Goal: Task Accomplishment & Management: Use online tool/utility

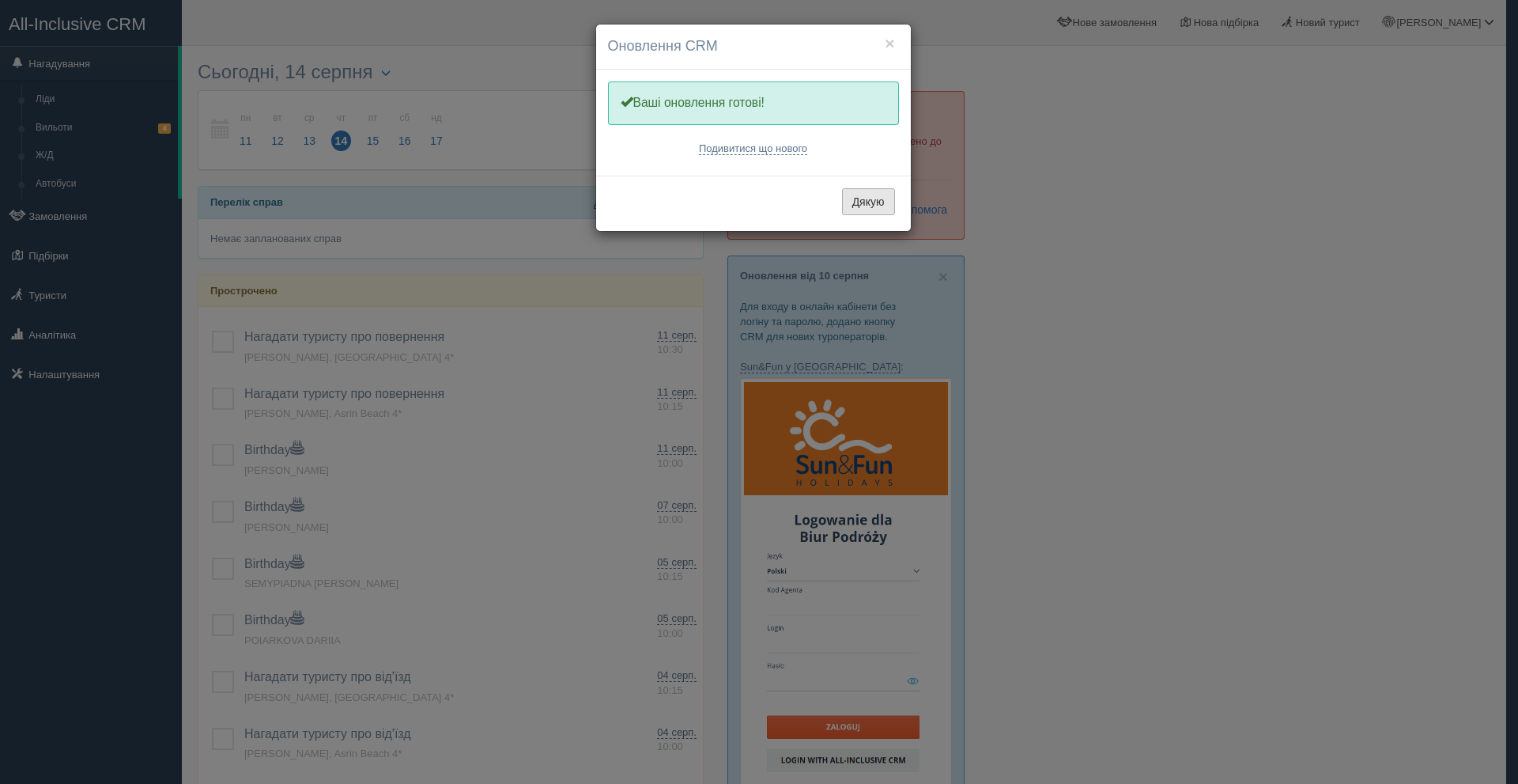
click at [873, 193] on button "Дякую" at bounding box center [868, 201] width 53 height 27
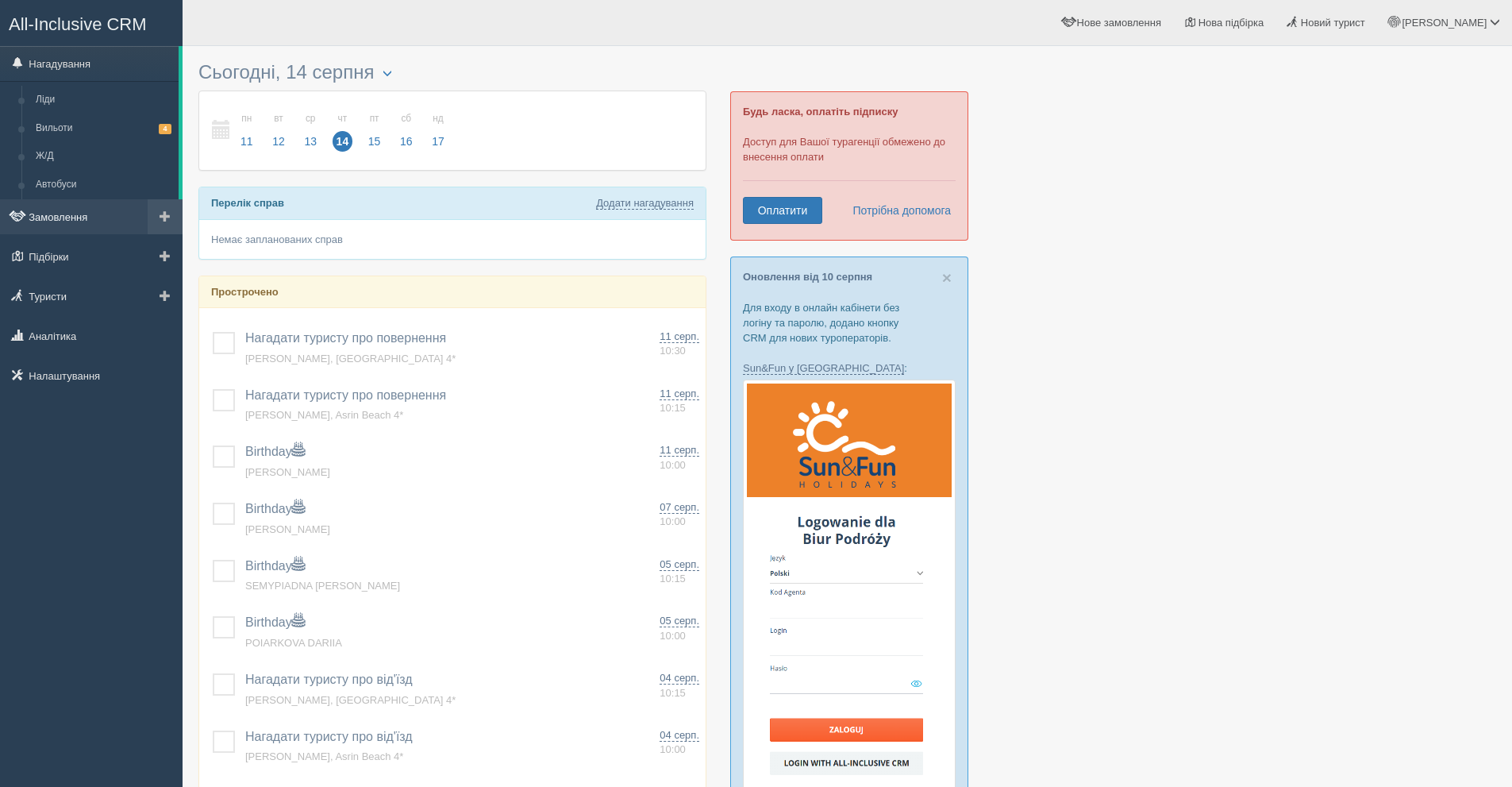
click at [63, 216] on link "Замовлення" at bounding box center [91, 217] width 183 height 35
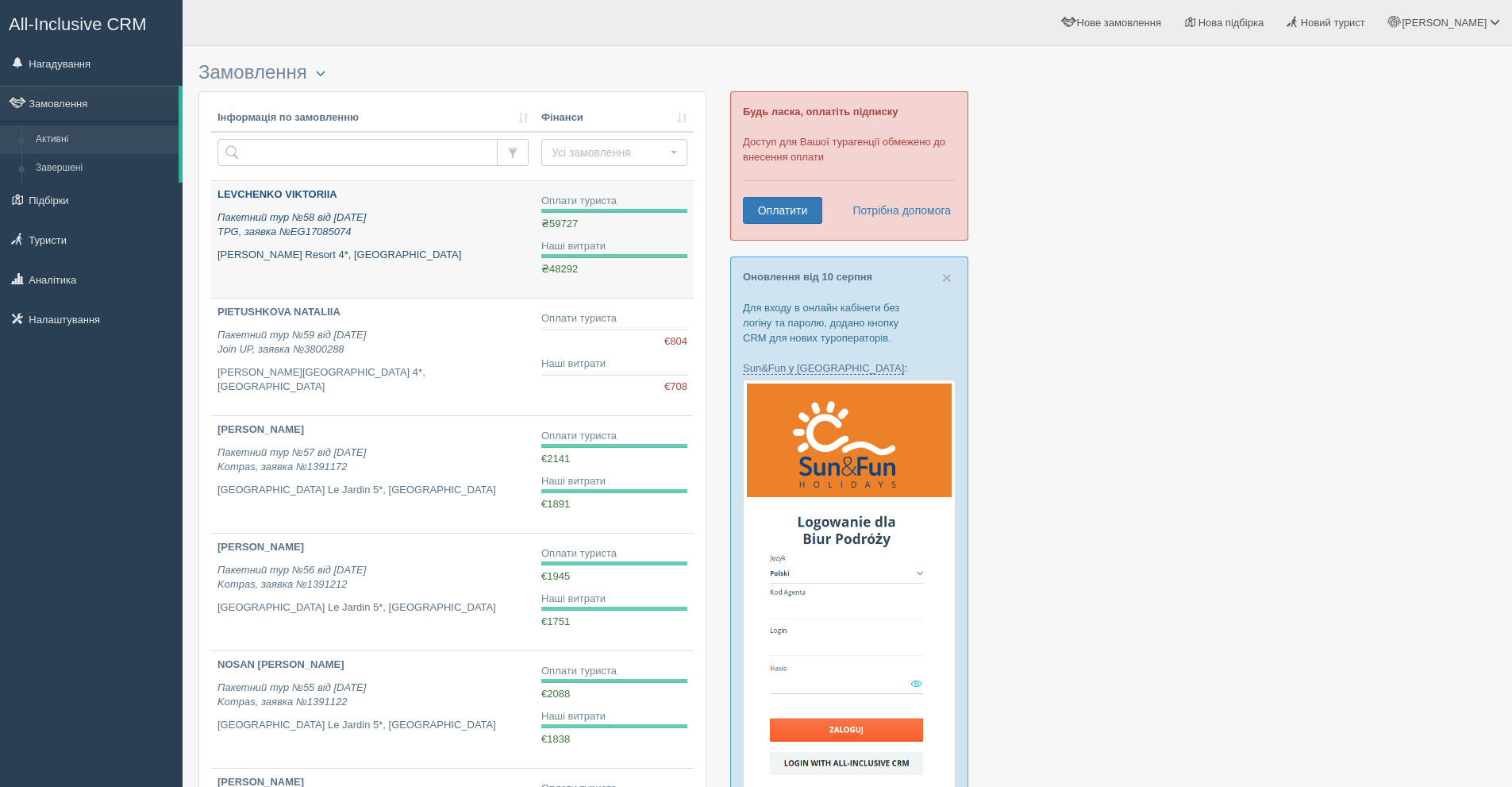
click at [417, 218] on p "Пакетний тур №58 від 09.08.2025 TPG, заявка №EG17085074" at bounding box center [372, 225] width 311 height 29
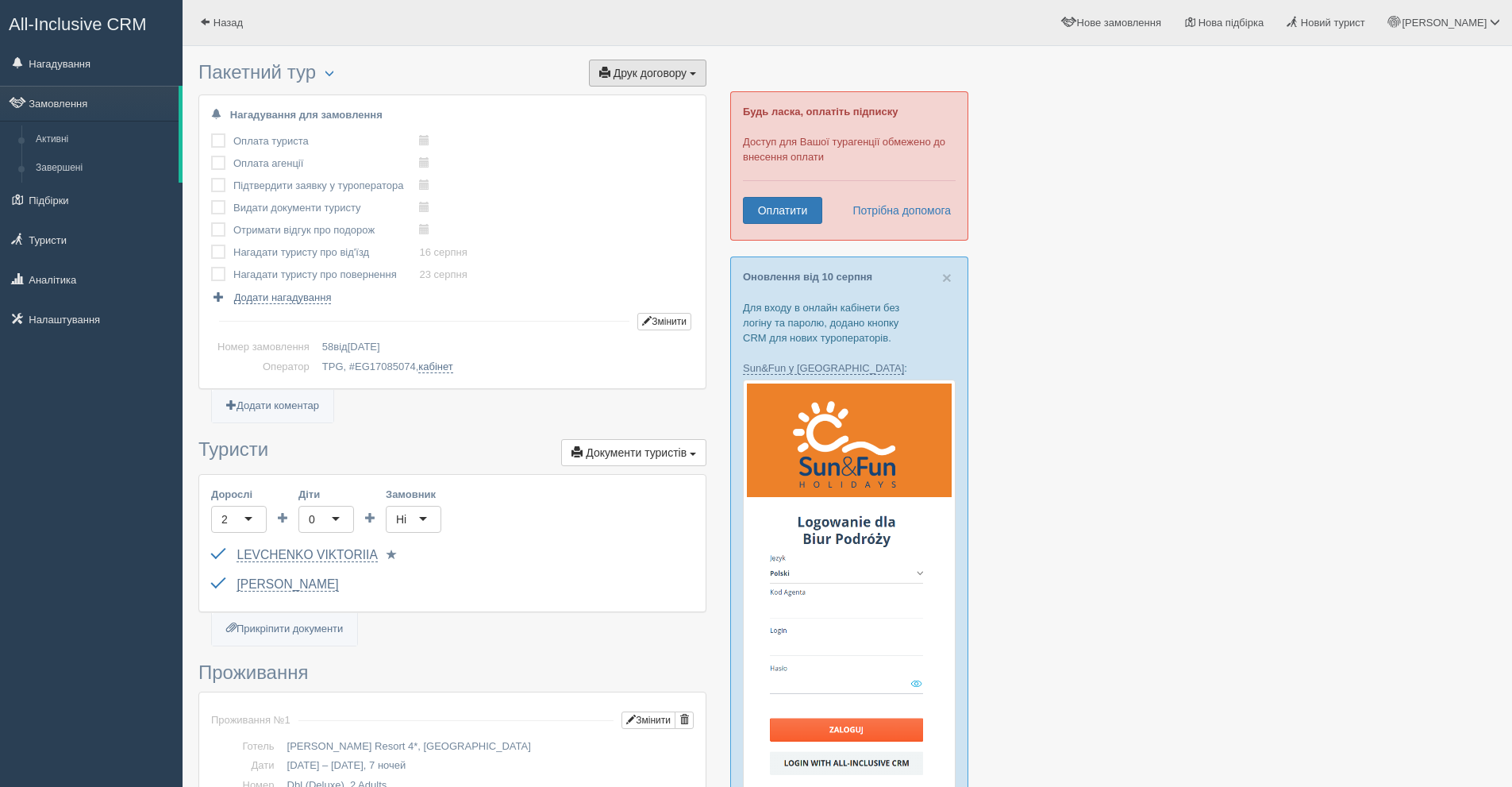
click at [648, 68] on span "Друк договору" at bounding box center [650, 73] width 73 height 13
click at [652, 100] on link "TPG" at bounding box center [629, 101] width 154 height 26
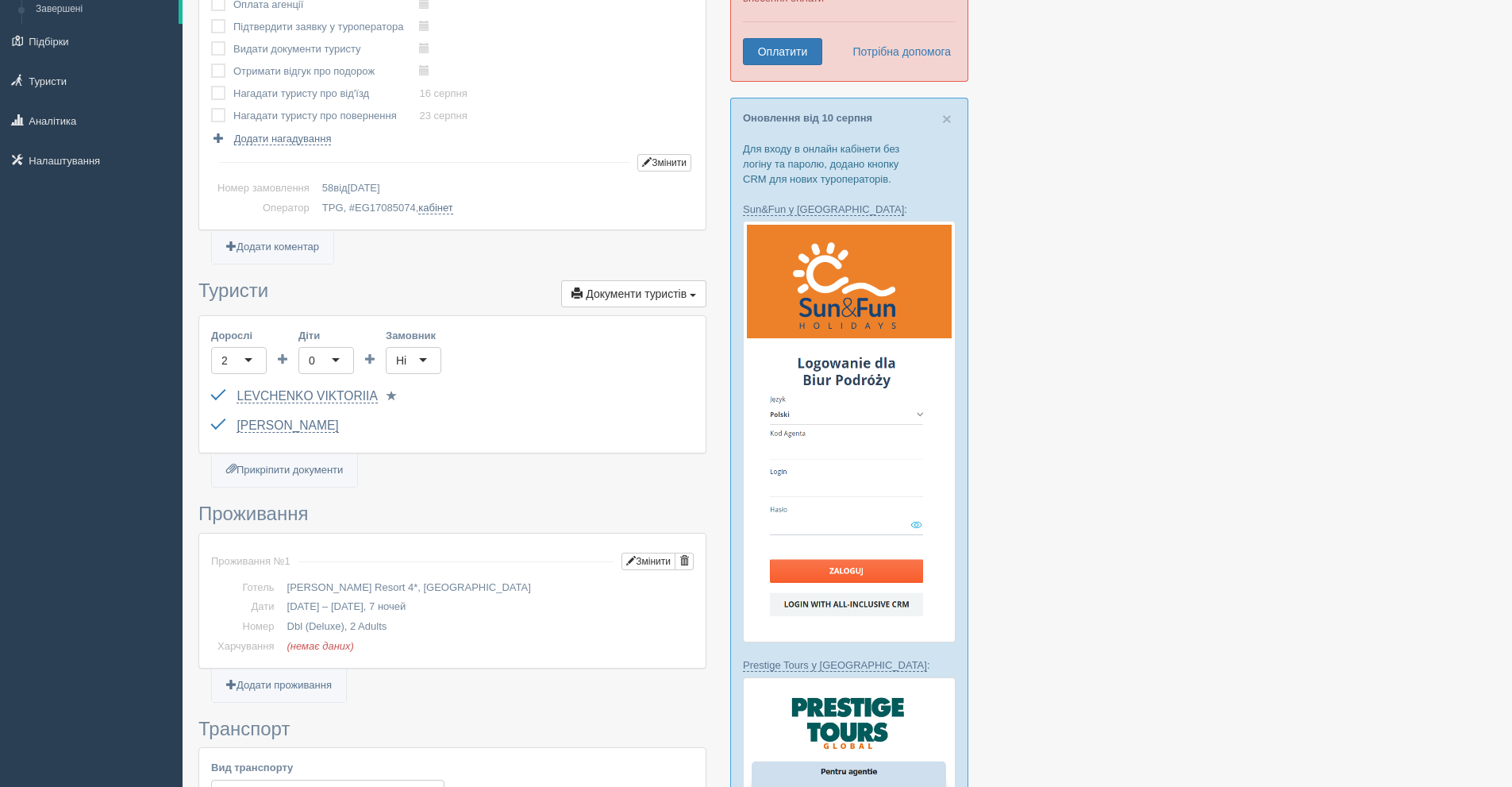
scroll to position [80, 0]
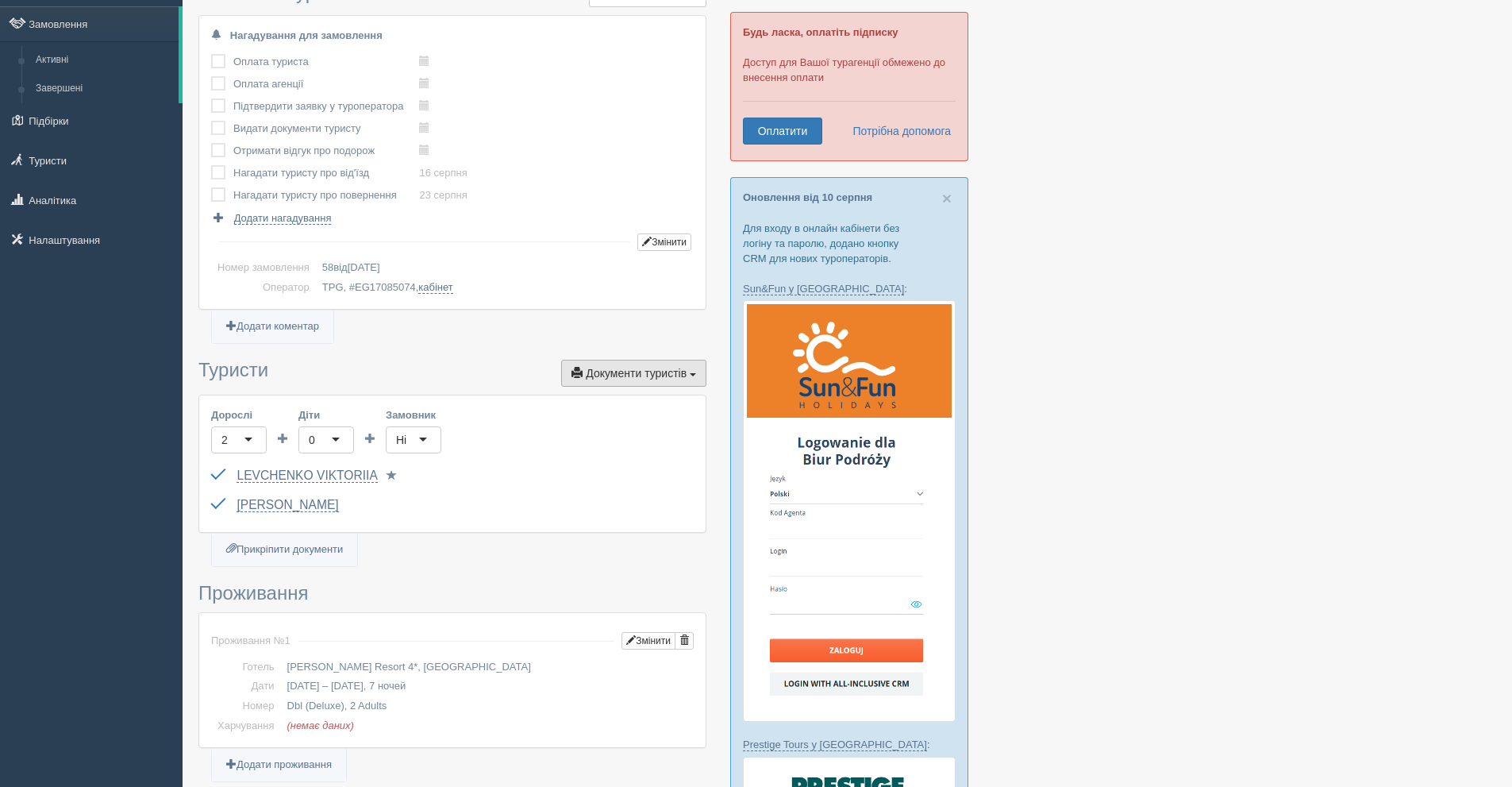
click at [669, 375] on span "Документи туристів" at bounding box center [636, 373] width 101 height 13
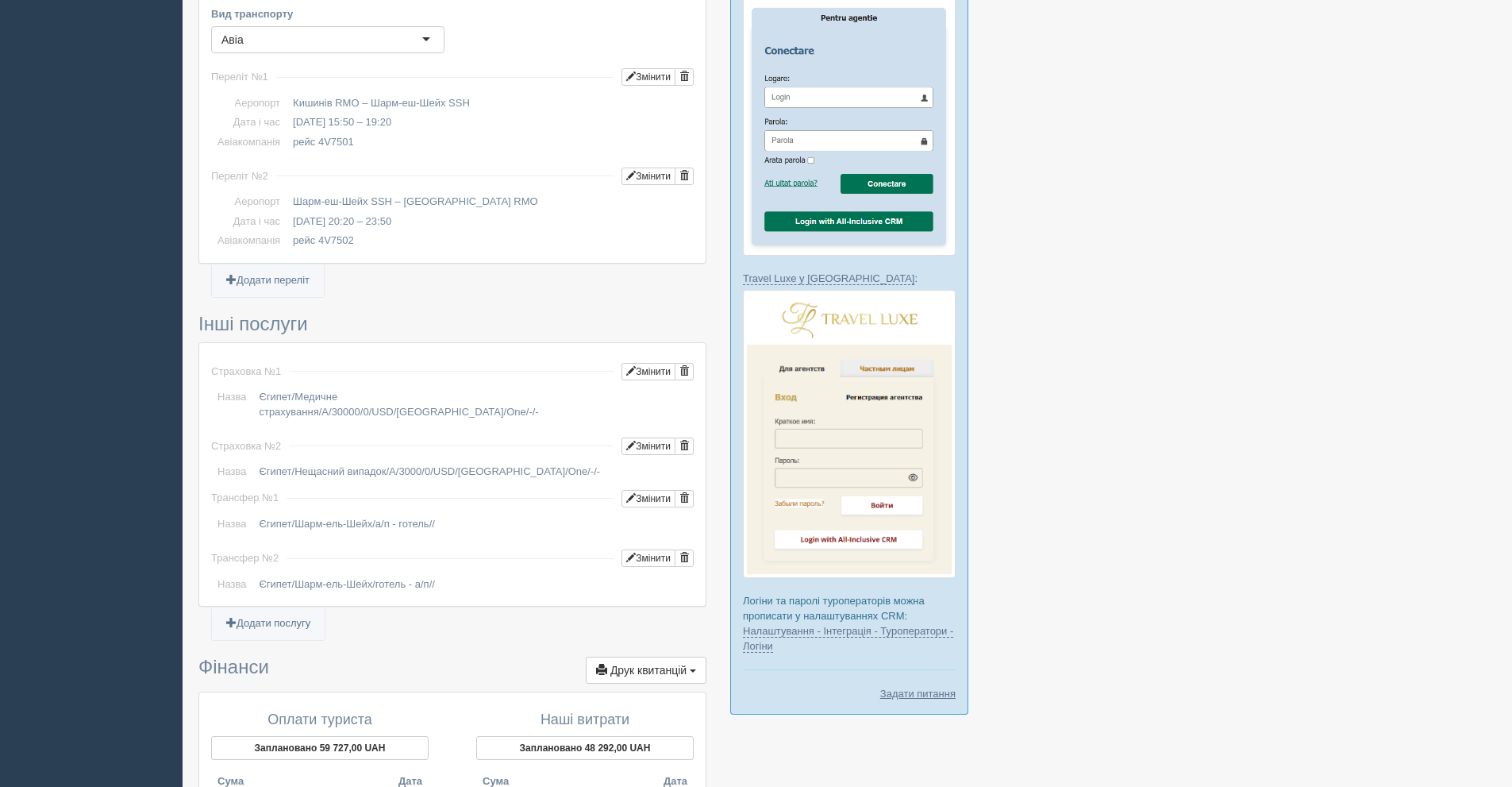
scroll to position [1203, 0]
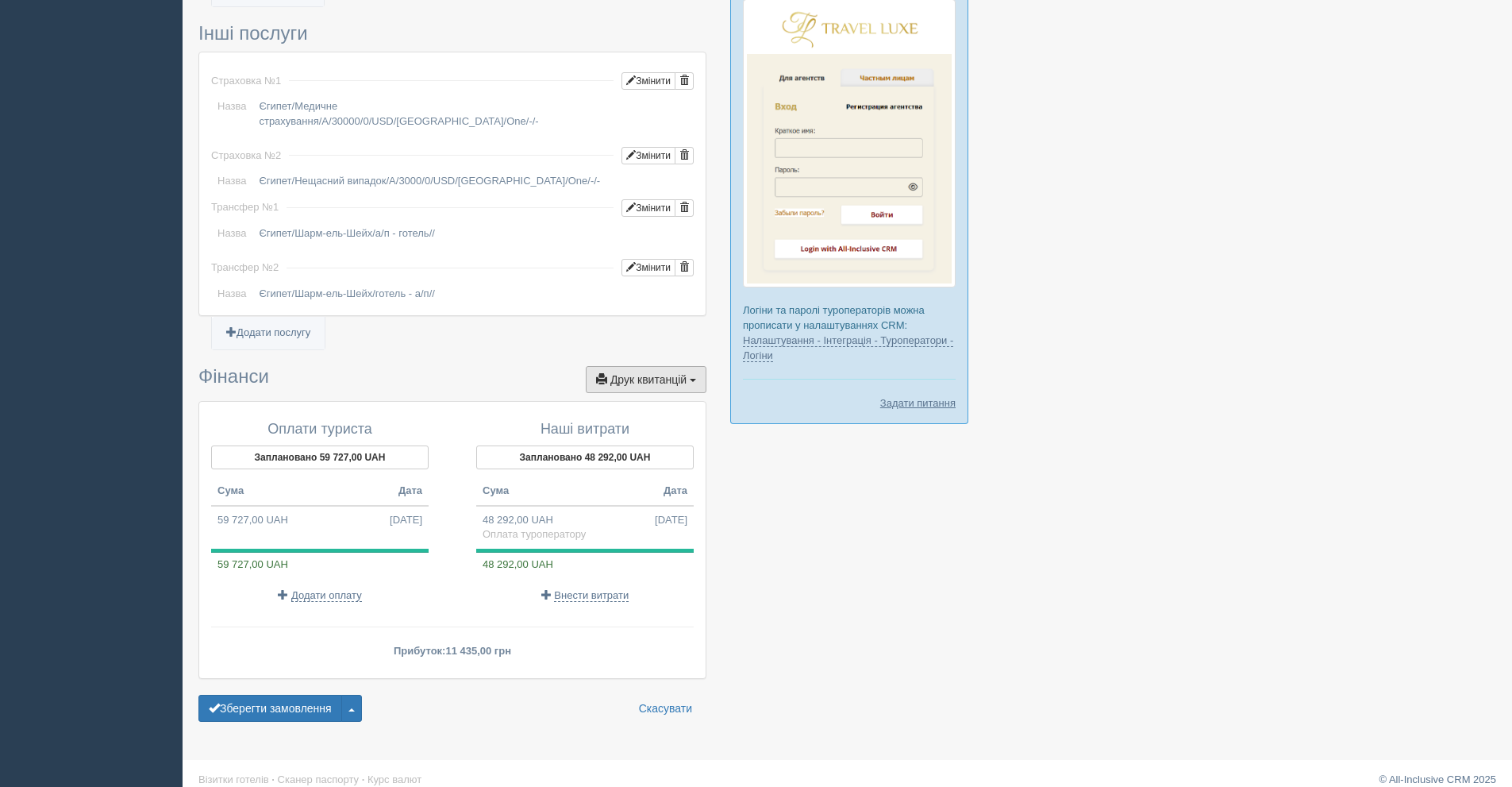
click at [664, 373] on span "Друк квитанцій" at bounding box center [648, 379] width 76 height 13
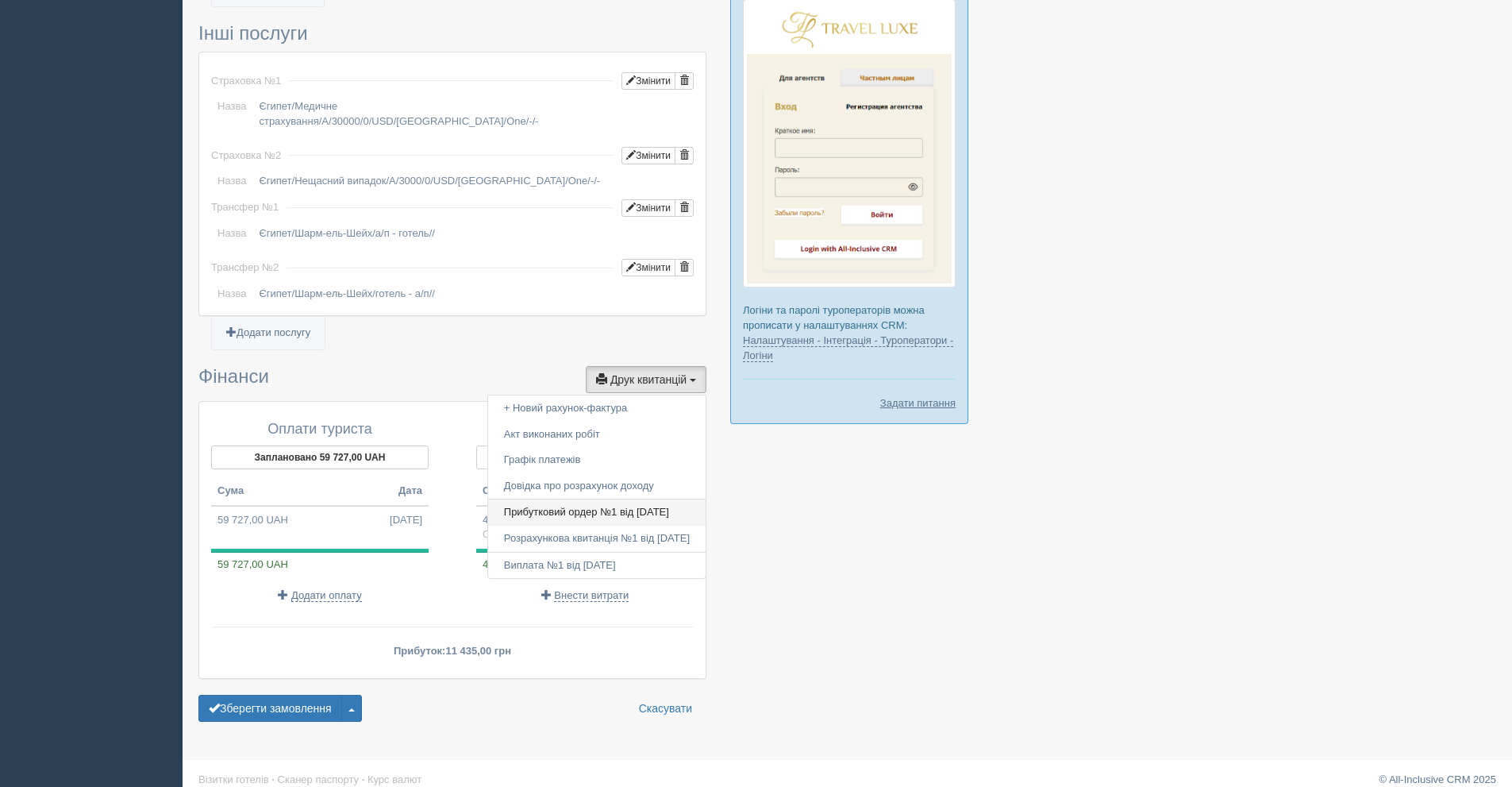
click at [591, 500] on link "Прибутковий ордер №1 від 09.08.2025" at bounding box center [596, 512] width 217 height 26
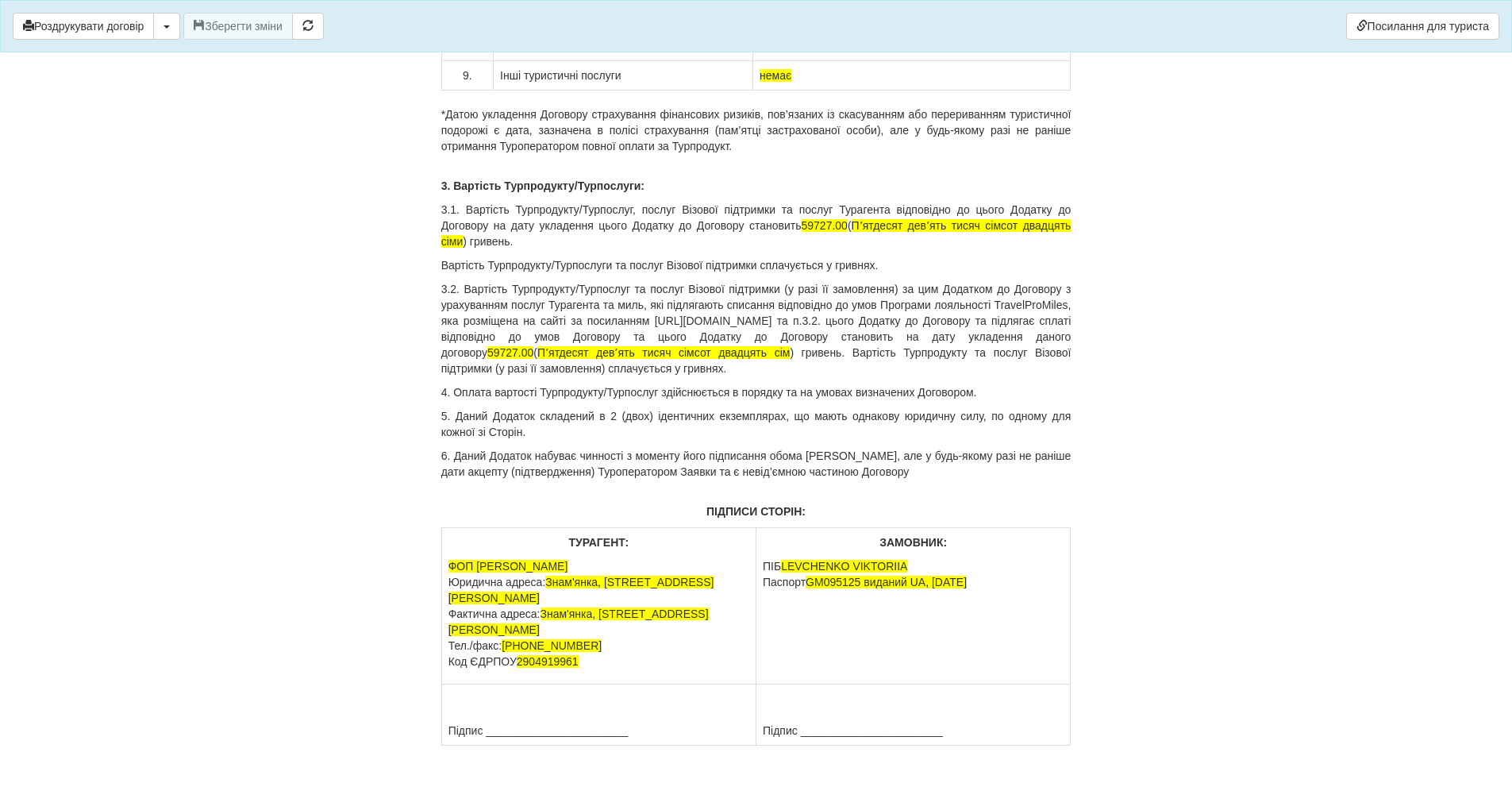
scroll to position [12985, 0]
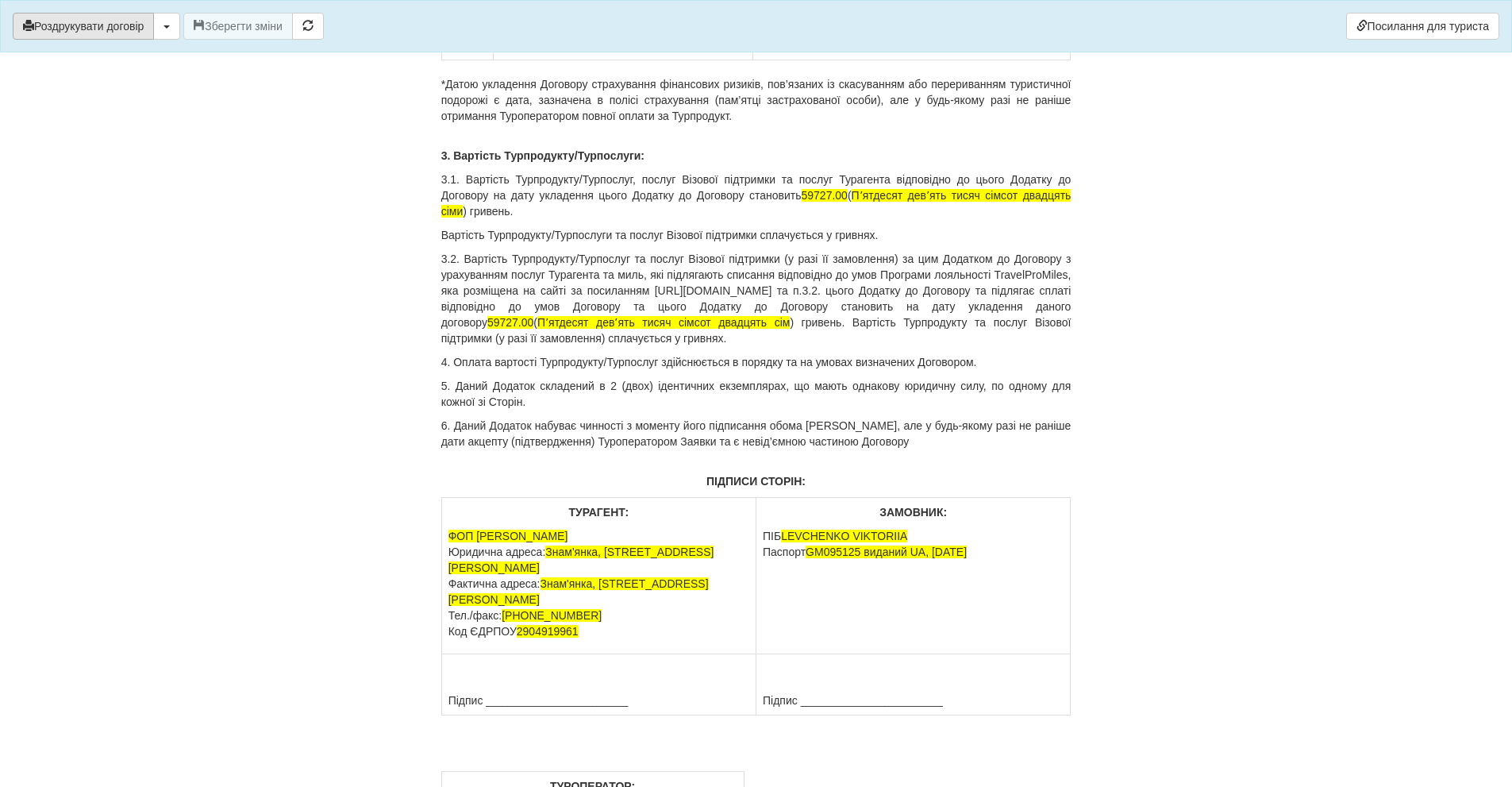
click at [132, 33] on button "Роздрукувати договір" at bounding box center [83, 26] width 142 height 27
click at [72, 23] on button "Роздрукувати договір" at bounding box center [83, 26] width 142 height 27
click at [106, 23] on button "Роздрукувати договір" at bounding box center [83, 26] width 142 height 27
click at [70, 36] on button "Роздрукувати договір" at bounding box center [83, 26] width 142 height 27
click at [101, 24] on button "Роздрукувати договір" at bounding box center [83, 26] width 142 height 27
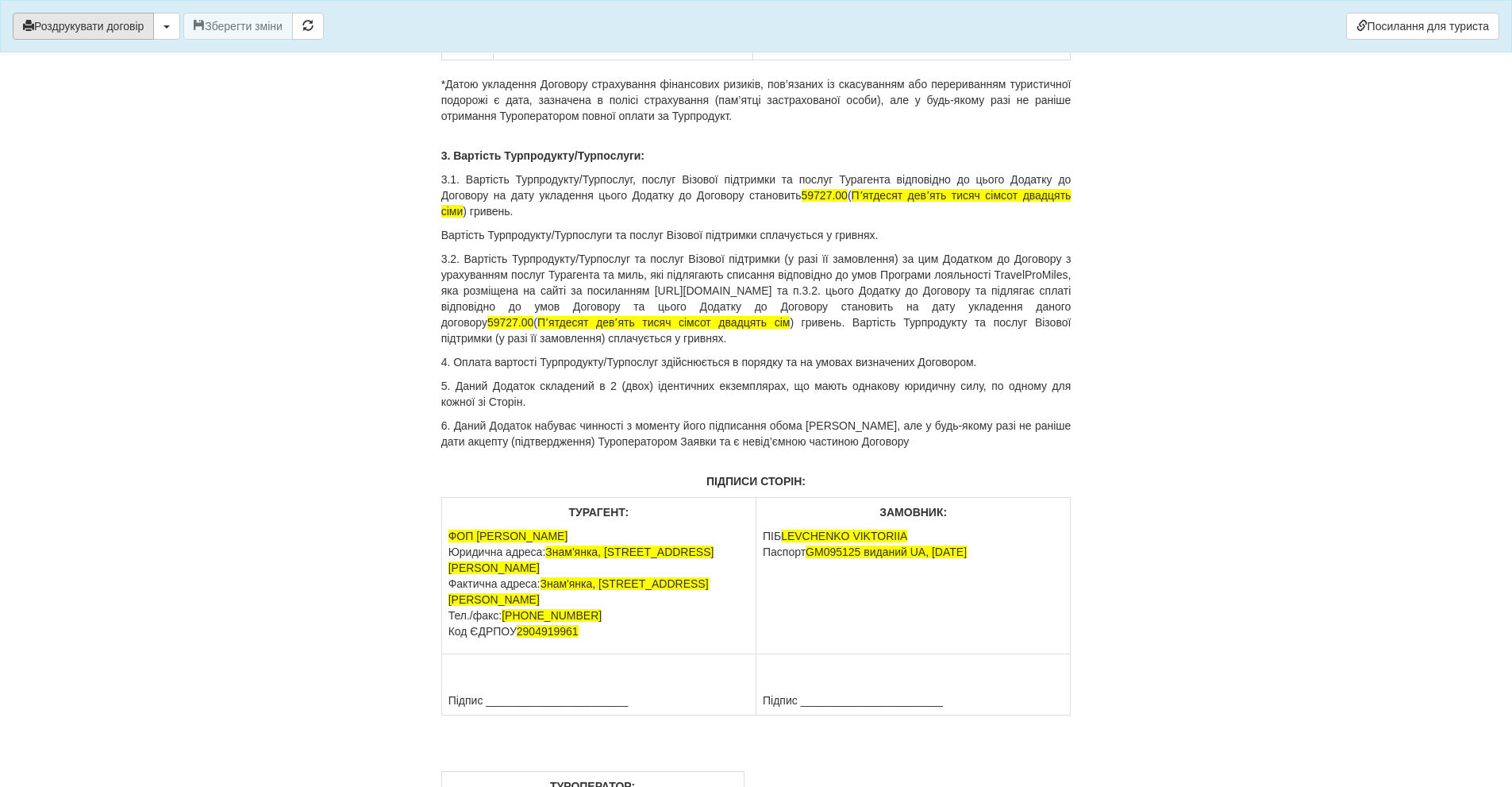
click at [117, 23] on button "Роздрукувати договір" at bounding box center [83, 26] width 142 height 27
drag, startPoint x: 115, startPoint y: 31, endPoint x: 1149, endPoint y: 649, distance: 1204.6
click at [115, 31] on button "Роздрукувати договір" at bounding box center [83, 26] width 142 height 27
click at [122, 32] on button "Роздрукувати договір" at bounding box center [83, 26] width 142 height 27
drag, startPoint x: 70, startPoint y: 23, endPoint x: 1162, endPoint y: 651, distance: 1259.7
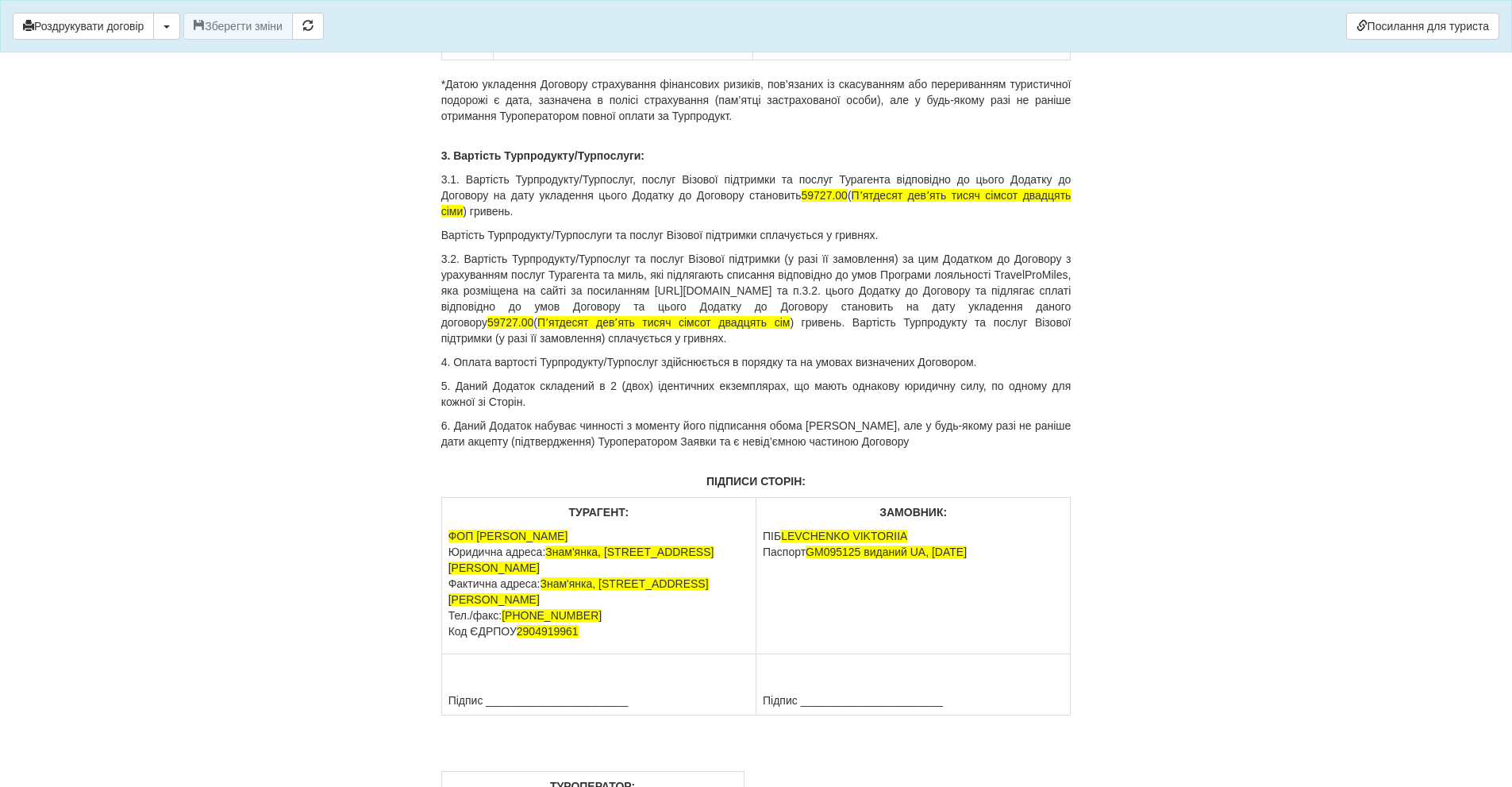
click at [70, 23] on button "Роздрукувати договір" at bounding box center [83, 26] width 142 height 27
click at [123, 18] on button "Роздрукувати договір" at bounding box center [83, 26] width 142 height 27
click at [72, 23] on button "Роздрукувати договір" at bounding box center [83, 26] width 142 height 27
click at [64, 26] on button "Роздрукувати договір" at bounding box center [83, 26] width 142 height 27
click at [117, 26] on button "Роздрукувати договір" at bounding box center [83, 26] width 142 height 27
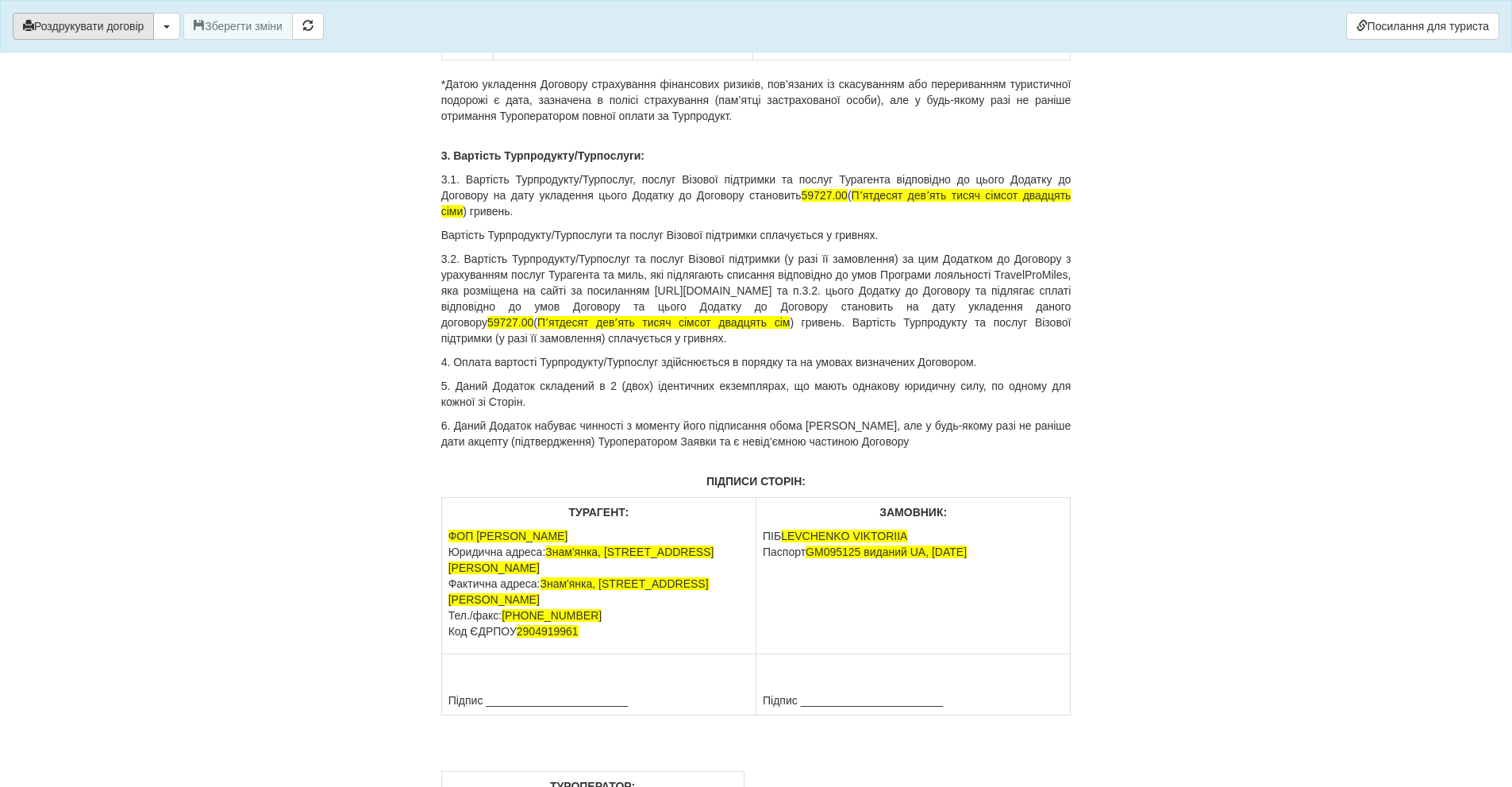
click at [83, 31] on button "Роздрукувати договір" at bounding box center [83, 26] width 142 height 27
drag, startPoint x: 65, startPoint y: 35, endPoint x: 1166, endPoint y: 650, distance: 1261.1
click at [65, 35] on button "Роздрукувати договір" at bounding box center [83, 26] width 142 height 27
click at [111, 32] on button "Роздрукувати договір" at bounding box center [83, 26] width 142 height 27
drag, startPoint x: 108, startPoint y: 25, endPoint x: 1177, endPoint y: 631, distance: 1228.8
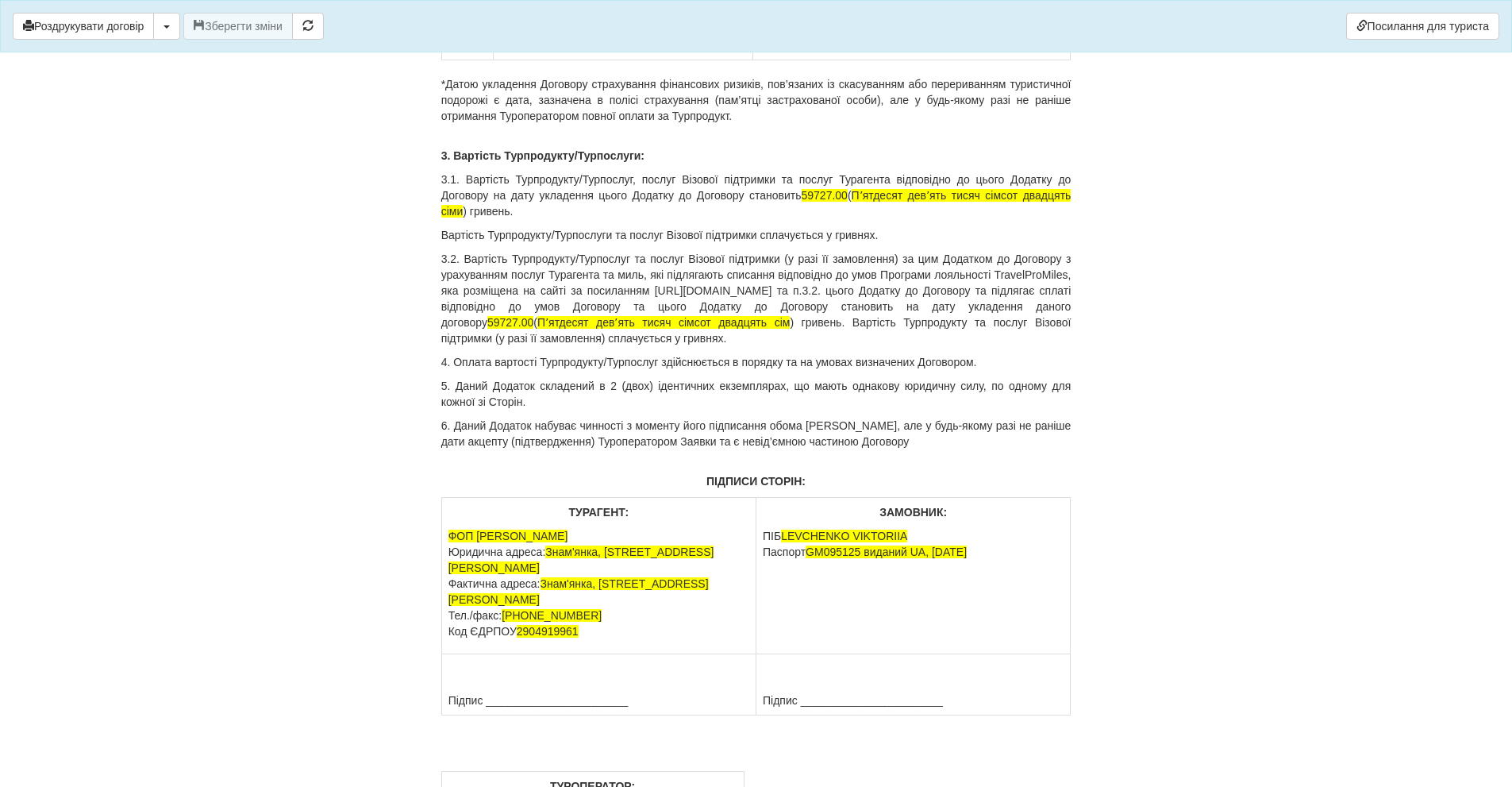
click at [108, 25] on button "Роздрукувати договір" at bounding box center [83, 26] width 142 height 27
click at [80, 20] on button "Роздрукувати договір" at bounding box center [83, 26] width 142 height 27
drag, startPoint x: 120, startPoint y: 35, endPoint x: 1156, endPoint y: 648, distance: 1203.8
click at [120, 35] on button "Роздрукувати договір" at bounding box center [83, 26] width 142 height 27
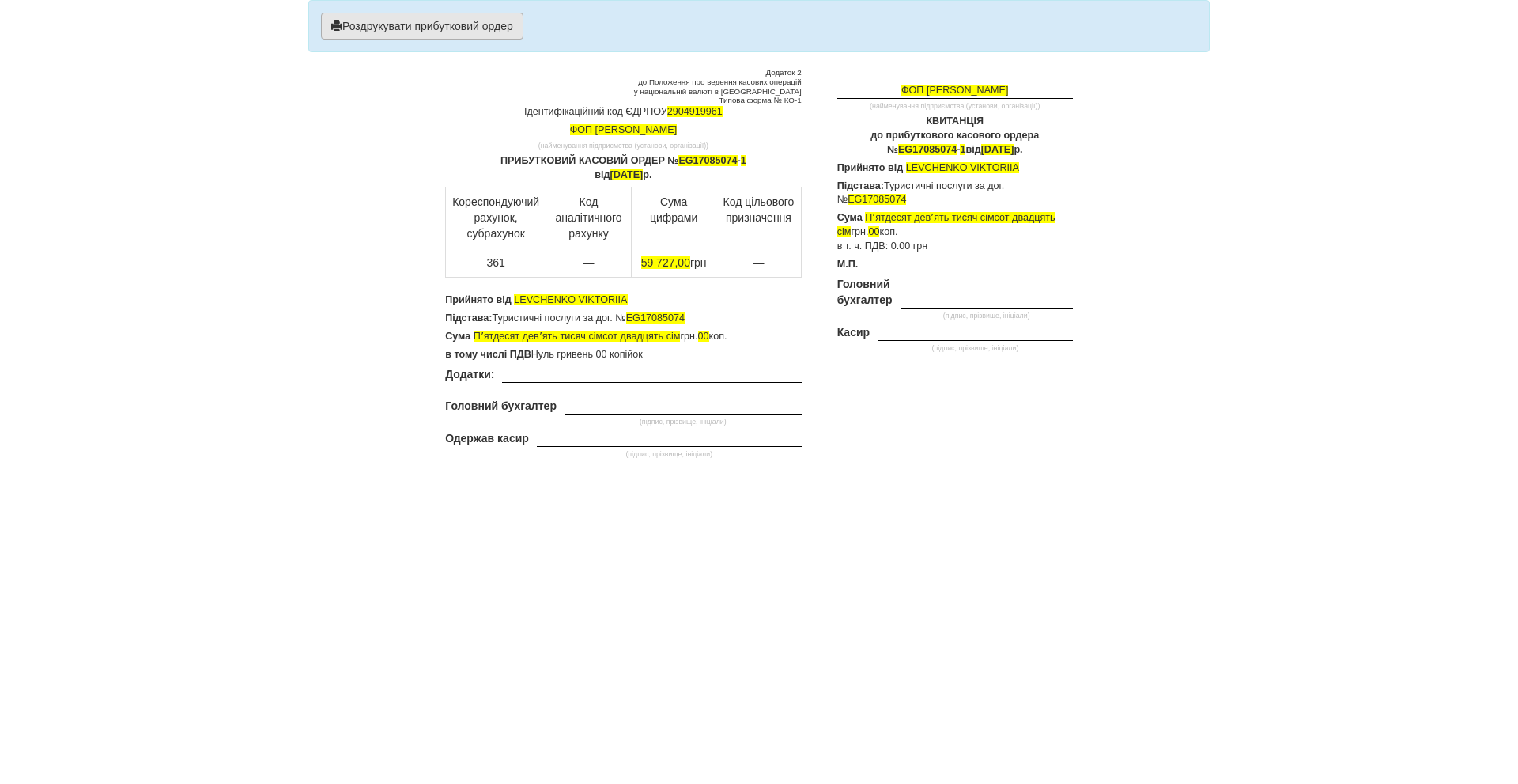
click at [456, 32] on button "Роздрукувати прибутковий ордер" at bounding box center [423, 26] width 202 height 27
